Goal: Transaction & Acquisition: Download file/media

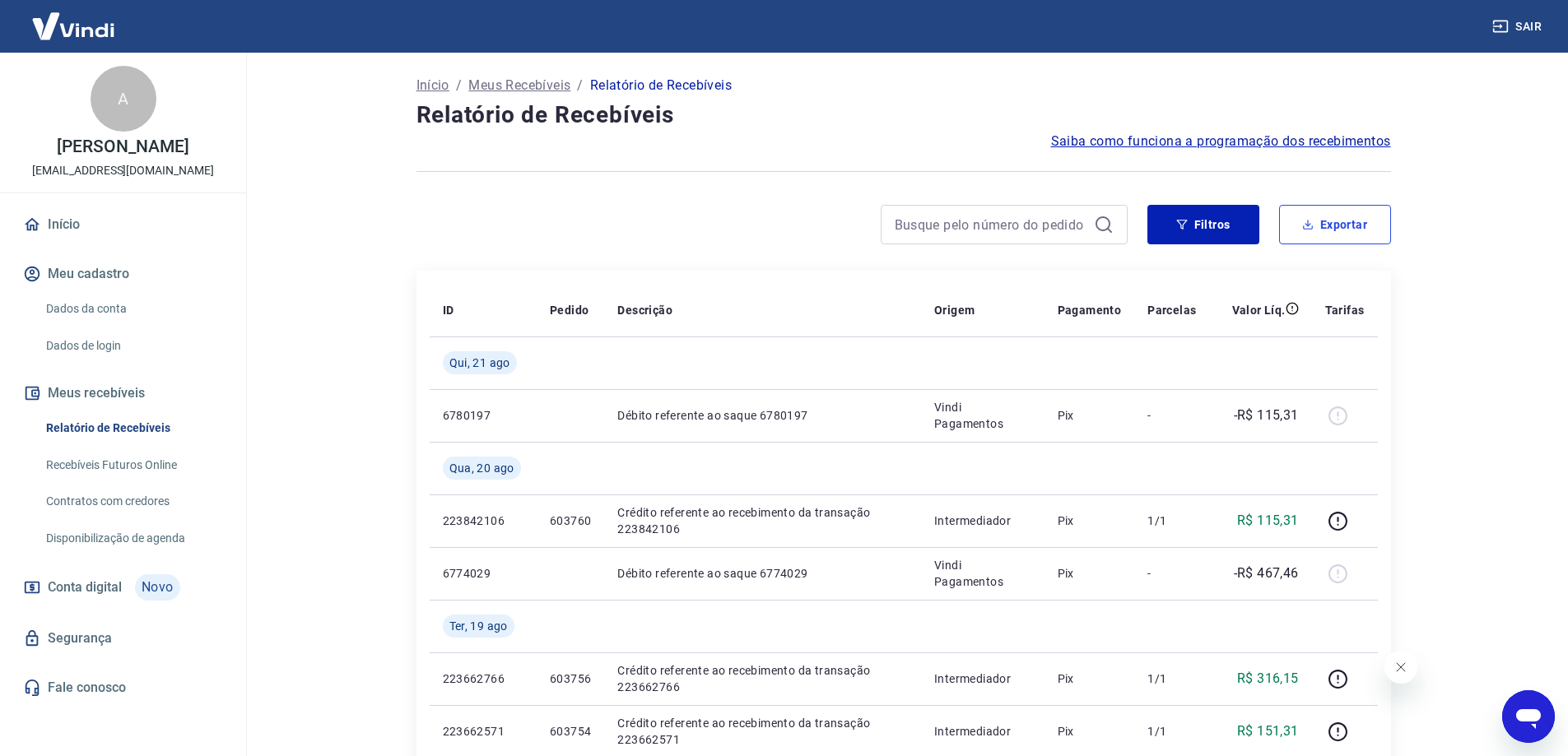
click at [1335, 233] on button "Exportar" at bounding box center [1335, 224] width 112 height 40
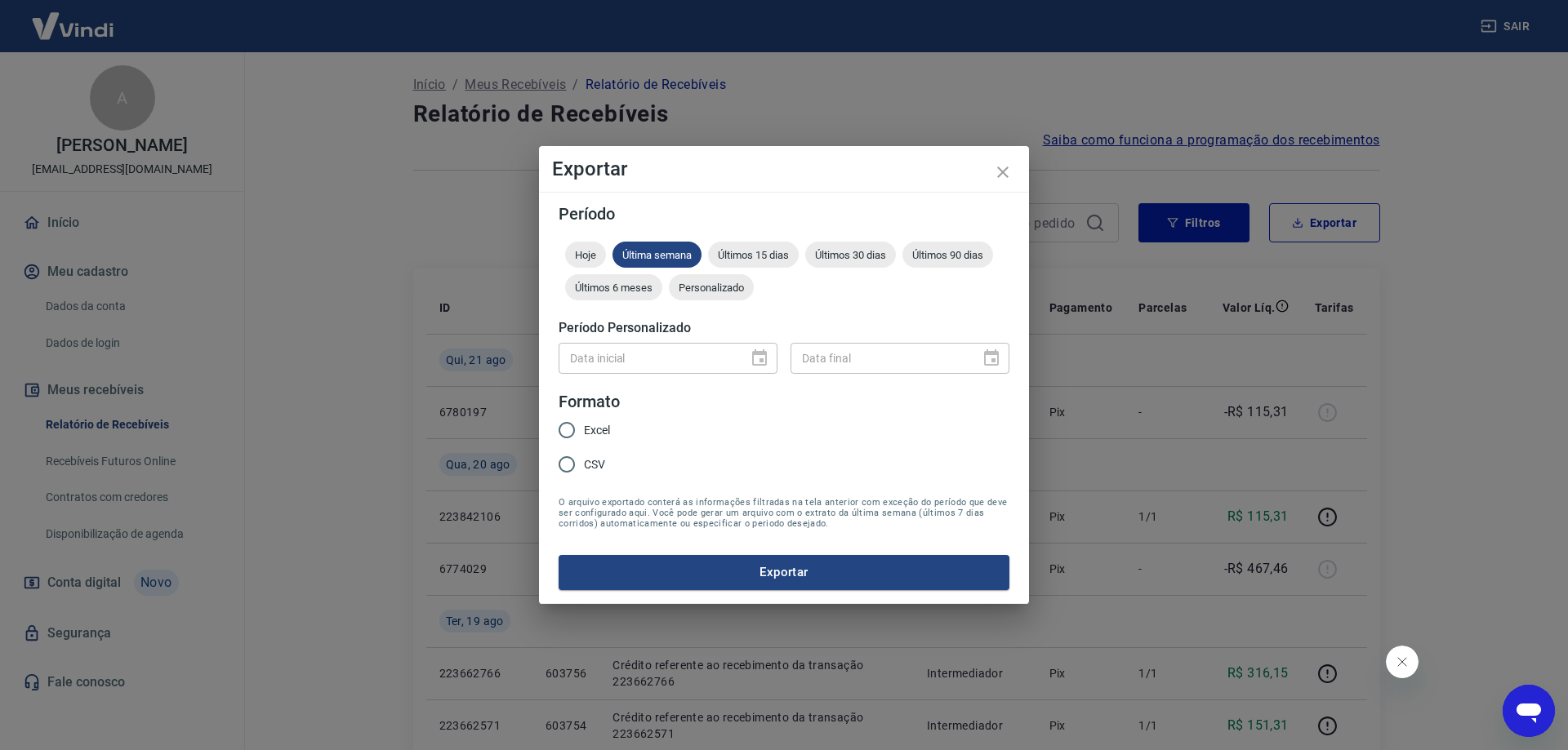
click at [728, 286] on span "Personalizado" at bounding box center [711, 287] width 85 height 13
click at [574, 351] on div "Data inicial Data inicial" at bounding box center [668, 358] width 219 height 30
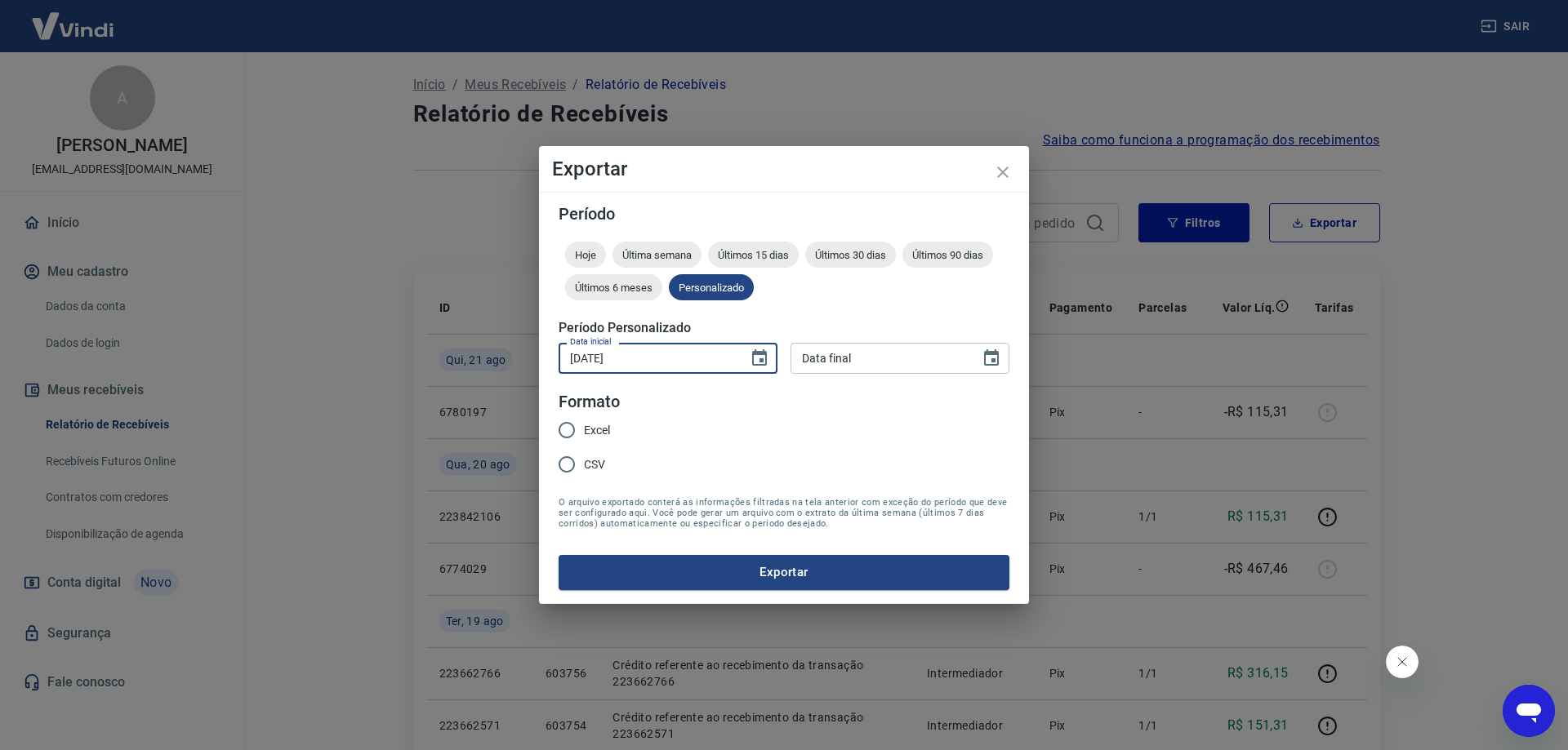
type input "09/08/2025"
type input "21/08/2025"
drag, startPoint x: 589, startPoint y: 435, endPoint x: 629, endPoint y: 448, distance: 42.1
click at [587, 435] on span "Excel" at bounding box center [597, 431] width 26 height 17
click at [584, 435] on input "Excel" at bounding box center [566, 430] width 34 height 34
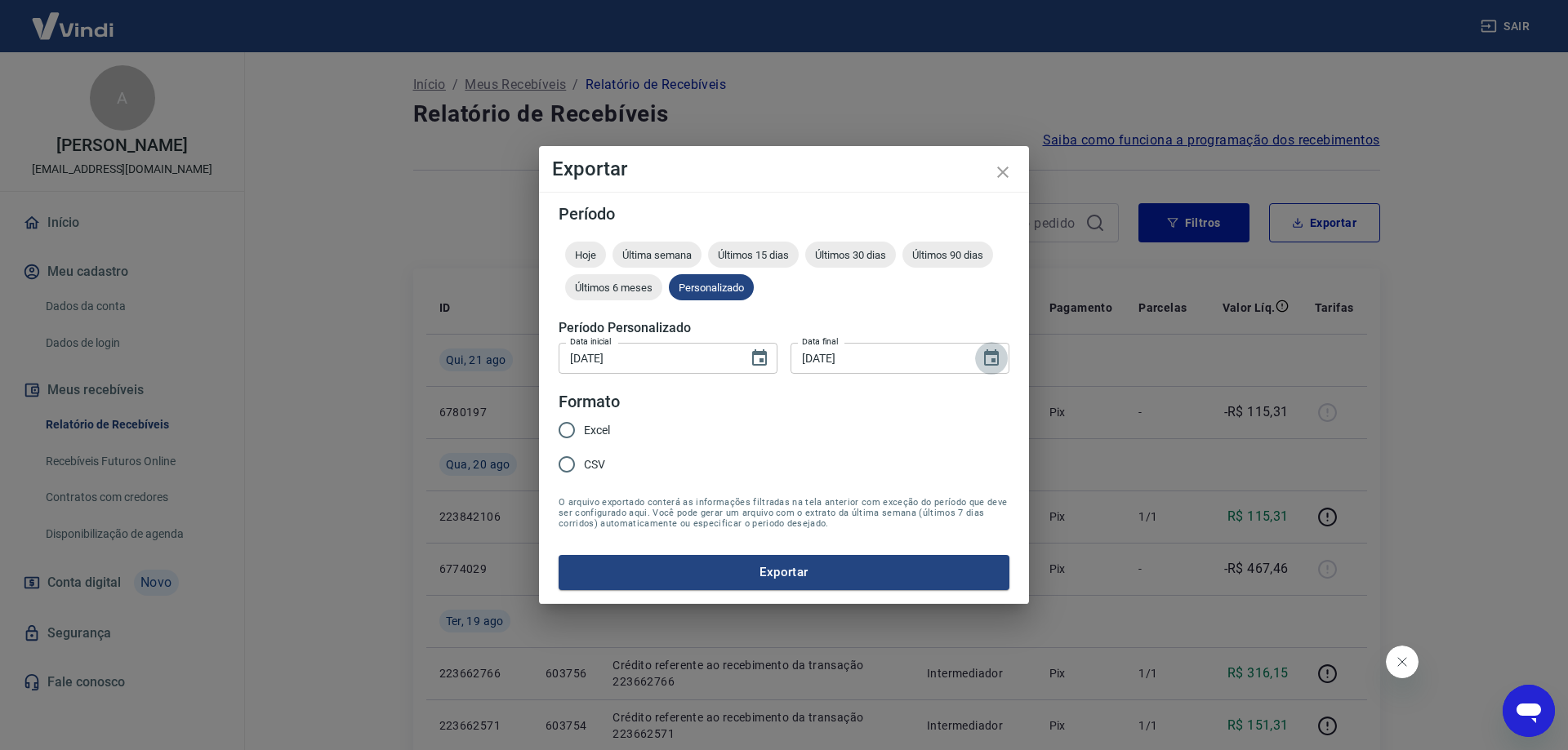
radio input "true"
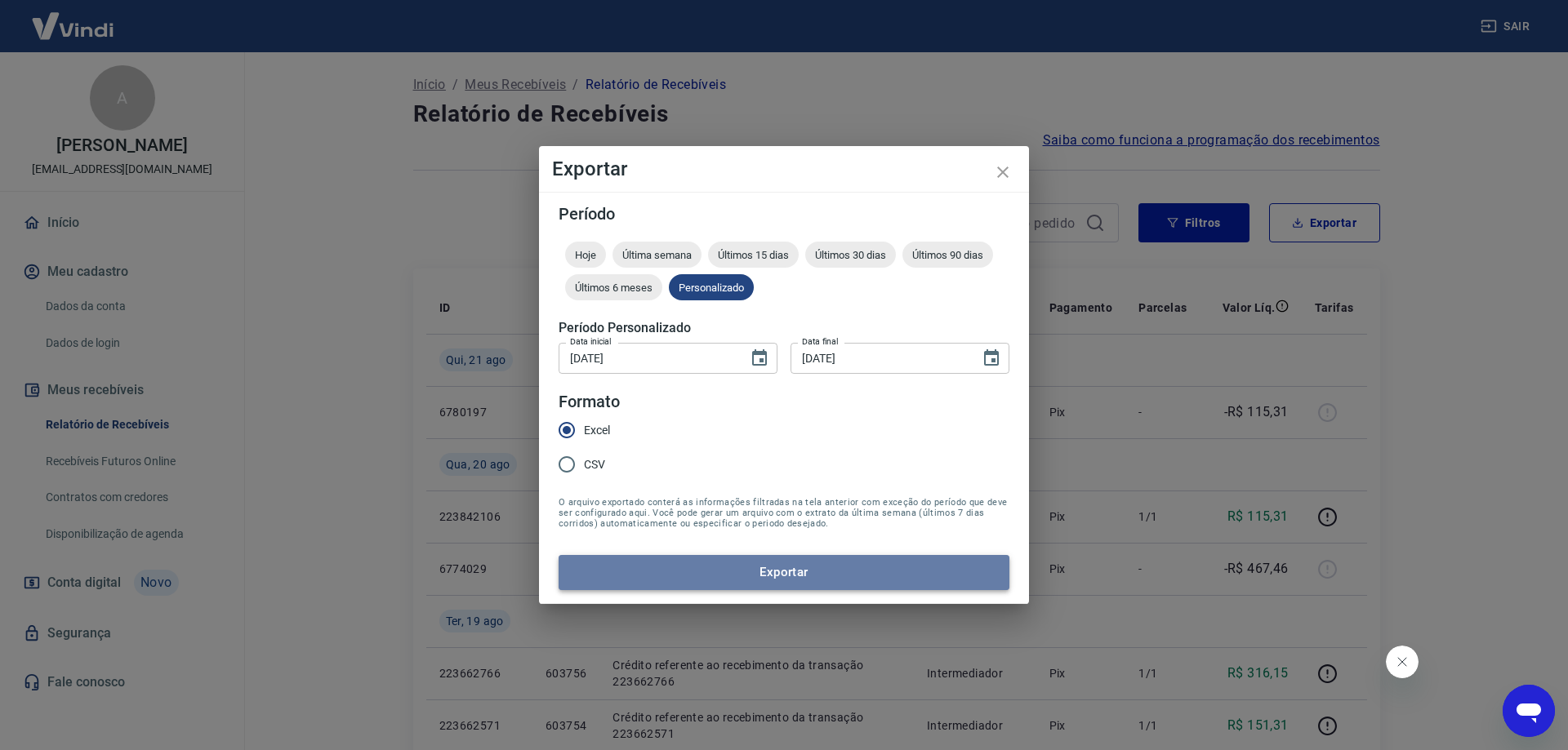
click at [726, 564] on button "Exportar" at bounding box center [784, 572] width 451 height 34
